Goal: Task Accomplishment & Management: Use online tool/utility

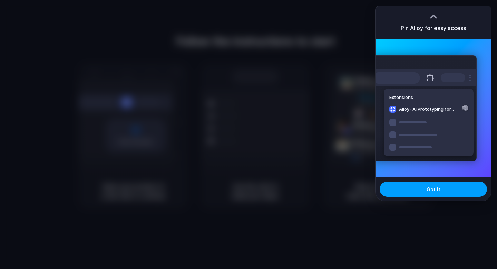
click at [423, 193] on button "Got it" at bounding box center [433, 188] width 107 height 15
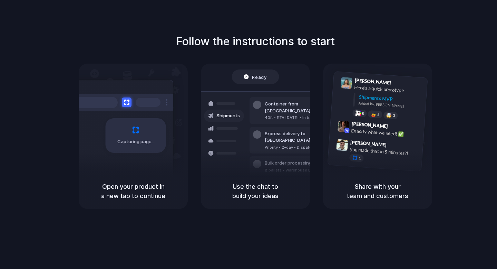
click at [479, 35] on div "Follow the instructions to start Capturing page Open your product in a new tab …" at bounding box center [255, 120] width 497 height 175
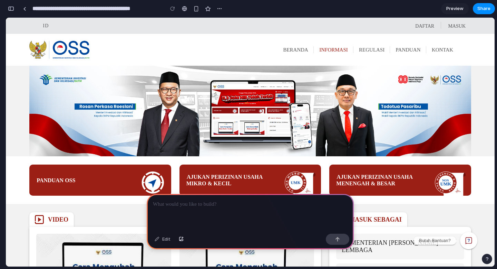
click at [319, 49] on span "INFORMASI" at bounding box center [333, 50] width 29 height 6
click at [237, 207] on p at bounding box center [250, 204] width 195 height 8
click at [168, 239] on div "Edit" at bounding box center [162, 238] width 23 height 11
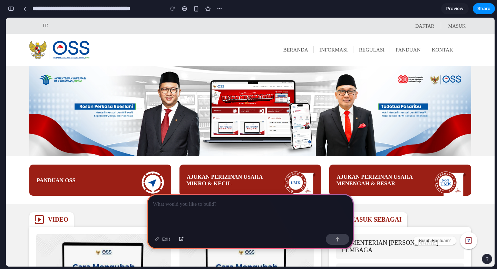
click at [181, 204] on p at bounding box center [250, 204] width 195 height 8
click at [180, 204] on p "**********" at bounding box center [250, 204] width 195 height 8
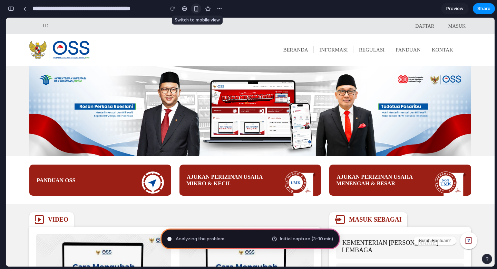
click at [195, 10] on div "button" at bounding box center [196, 9] width 6 height 6
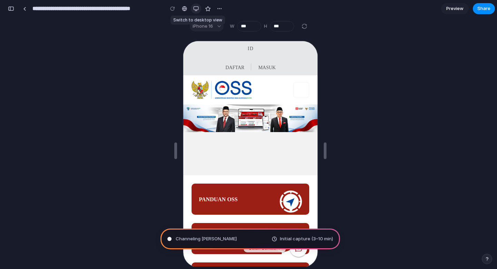
click at [197, 13] on button "button" at bounding box center [196, 8] width 10 height 10
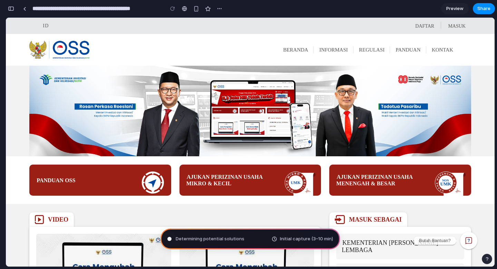
type input "**********"
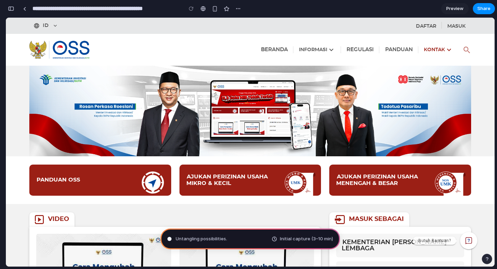
click at [435, 53] on button "KONTAK" at bounding box center [438, 50] width 41 height 12
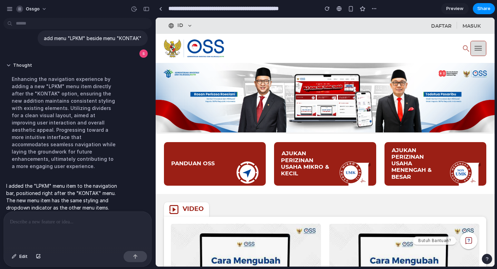
click at [480, 48] on span "button" at bounding box center [478, 49] width 15 height 10
click at [351, 10] on div "button" at bounding box center [351, 9] width 6 height 6
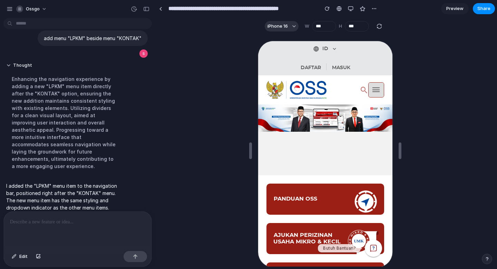
click at [371, 92] on icon "button" at bounding box center [376, 89] width 10 height 10
click at [352, 10] on div "button" at bounding box center [351, 9] width 6 height 6
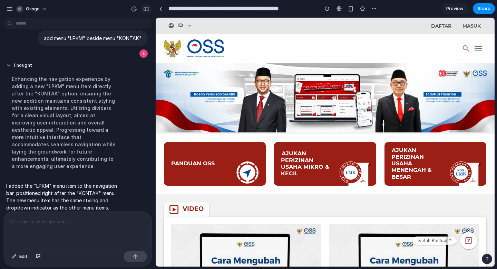
click at [148, 10] on div "button" at bounding box center [146, 9] width 6 height 5
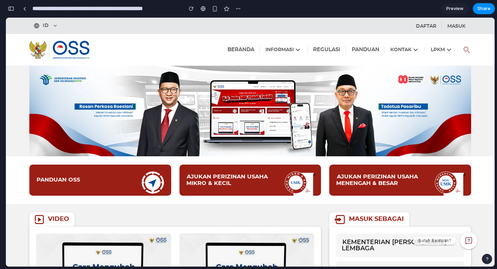
scroll to position [236, 0]
click at [432, 48] on span "LPKM" at bounding box center [438, 49] width 15 height 5
click at [446, 49] on icon "button" at bounding box center [449, 50] width 8 height 8
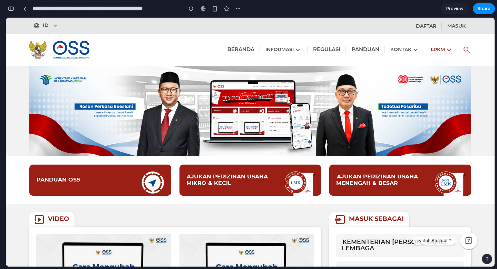
click at [443, 53] on span "LPKM" at bounding box center [442, 50] width 23 height 8
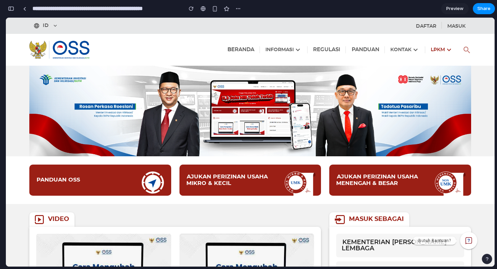
click at [443, 53] on span "LPKM" at bounding box center [442, 50] width 23 height 8
click at [11, 8] on div "button" at bounding box center [11, 8] width 6 height 5
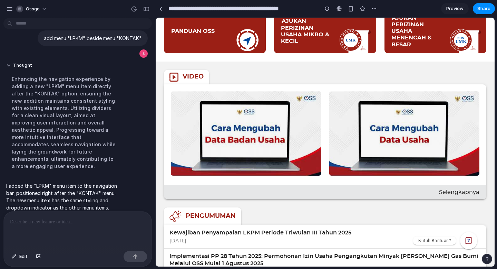
scroll to position [0, 0]
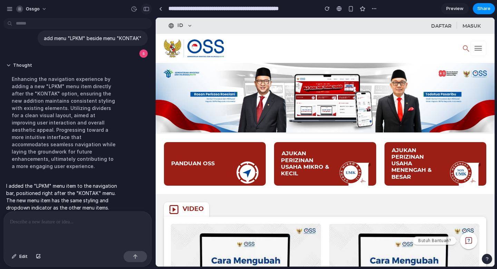
click at [145, 9] on div "button" at bounding box center [146, 9] width 6 height 5
